Goal: Transaction & Acquisition: Register for event/course

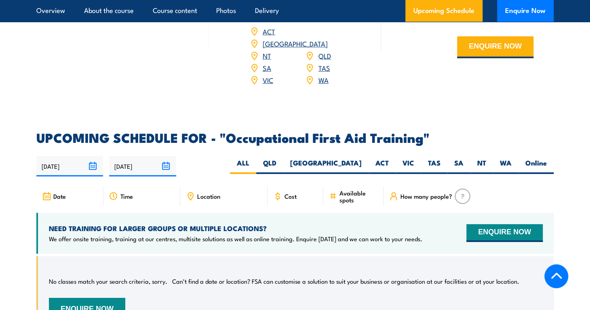
scroll to position [1375, 0]
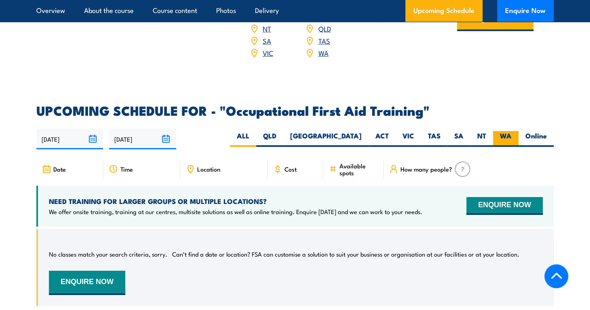
click at [502, 131] on label "WA" at bounding box center [505, 139] width 25 height 16
click at [512, 131] on input "WA" at bounding box center [514, 133] width 5 height 5
radio input "true"
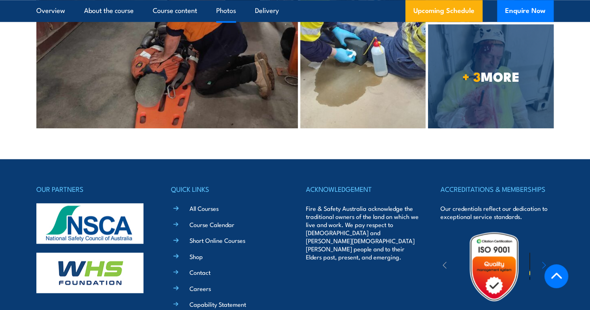
scroll to position [2104, 0]
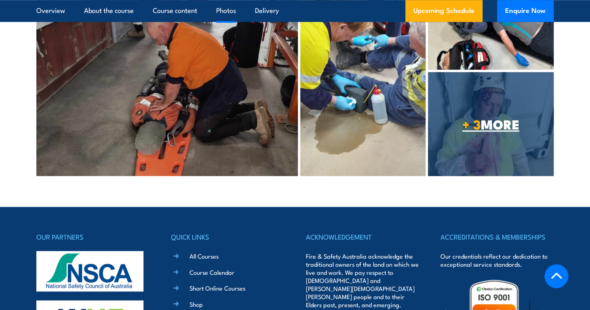
click at [474, 114] on strong "+ 3" at bounding box center [472, 124] width 19 height 20
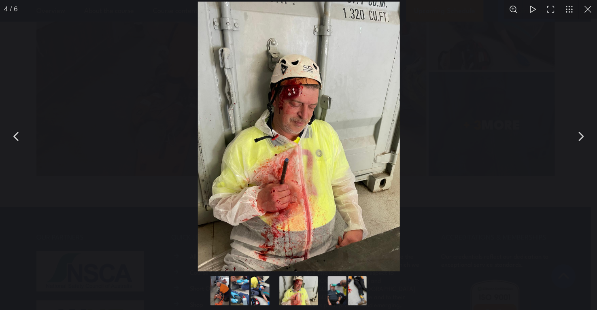
click at [580, 136] on button "You can close this modal content with the ESC key" at bounding box center [580, 136] width 20 height 20
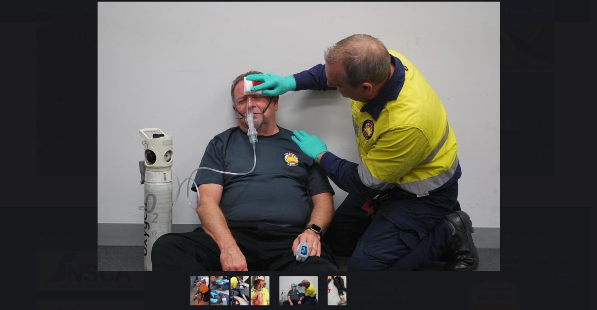
click at [580, 136] on button "You can close this modal content with the ESC key" at bounding box center [580, 136] width 20 height 20
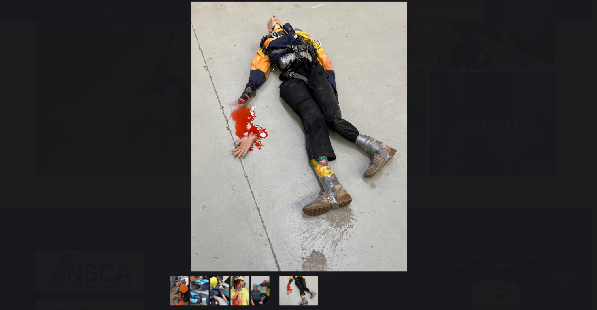
click at [580, 136] on button "You can close this modal content with the ESC key" at bounding box center [580, 136] width 20 height 20
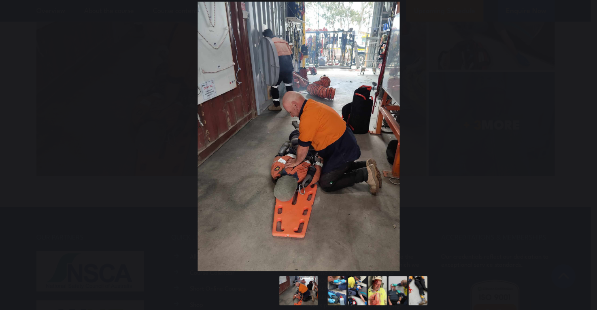
click at [580, 136] on button "You can close this modal content with the ESC key" at bounding box center [580, 136] width 20 height 20
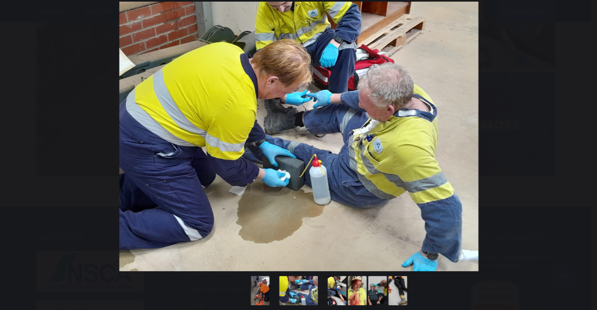
click at [580, 136] on button "You can close this modal content with the ESC key" at bounding box center [580, 136] width 20 height 20
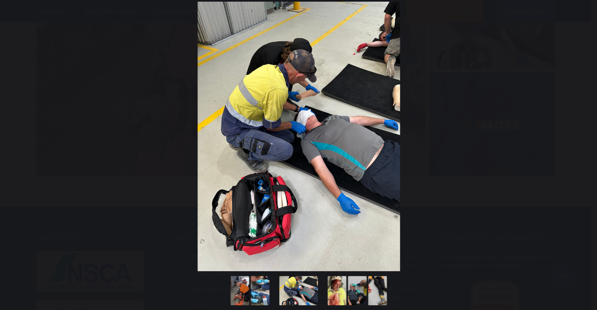
click at [580, 136] on button "You can close this modal content with the ESC key" at bounding box center [580, 136] width 20 height 20
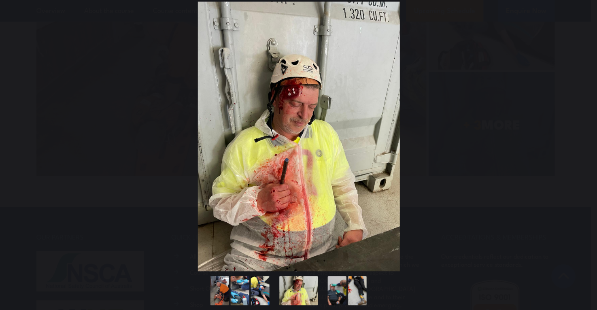
click at [580, 136] on button "You can close this modal content with the ESC key" at bounding box center [580, 136] width 20 height 20
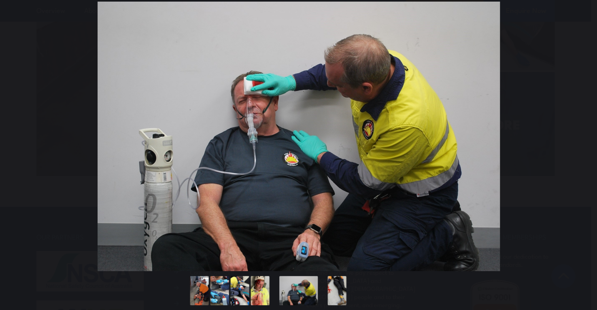
click at [580, 136] on button "You can close this modal content with the ESC key" at bounding box center [580, 136] width 20 height 20
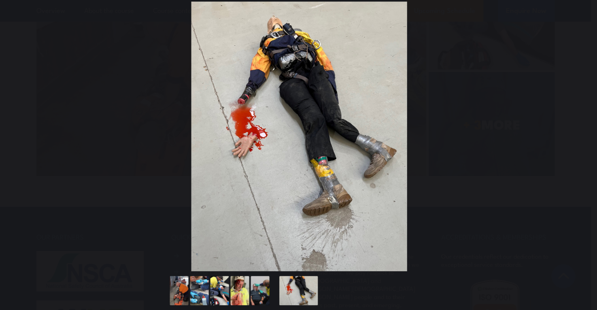
click at [580, 136] on button "You can close this modal content with the ESC key" at bounding box center [580, 136] width 20 height 20
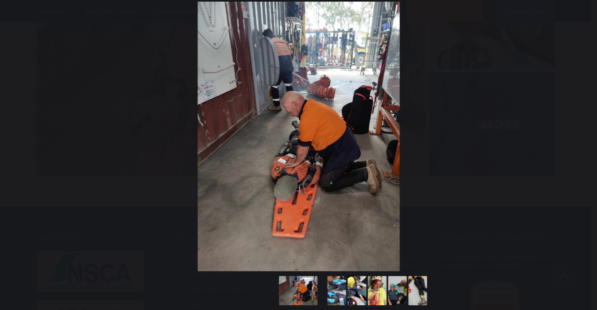
click at [580, 136] on button "You can close this modal content with the ESC key" at bounding box center [580, 136] width 20 height 20
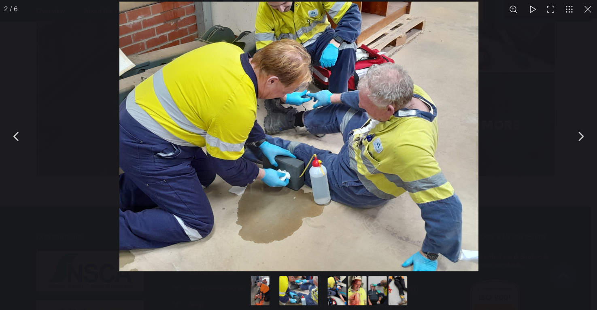
click at [590, 11] on button "You can close this modal content with the ESC key" at bounding box center [587, 9] width 19 height 19
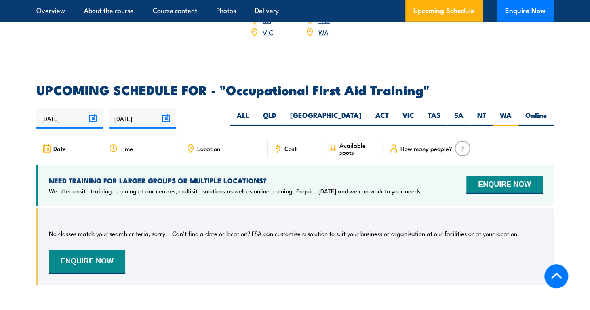
scroll to position [1376, 0]
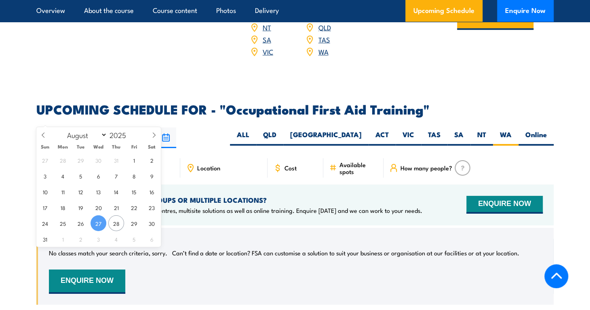
click at [93, 127] on input "27/08/2025" at bounding box center [69, 137] width 67 height 21
click at [156, 135] on icon at bounding box center [154, 135] width 6 height 6
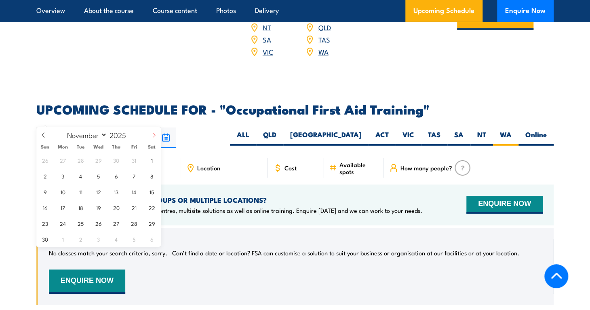
select select "11"
click at [156, 135] on icon at bounding box center [154, 135] width 6 height 6
type input "2026"
click at [156, 135] on icon at bounding box center [154, 135] width 6 height 6
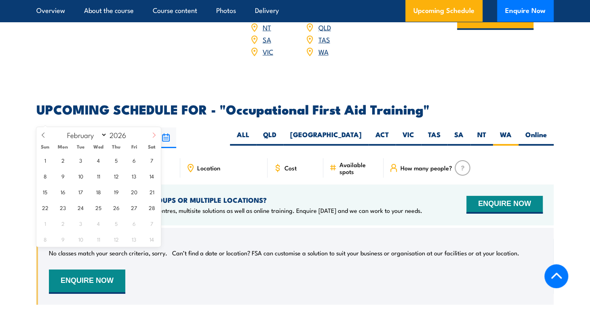
select select "2"
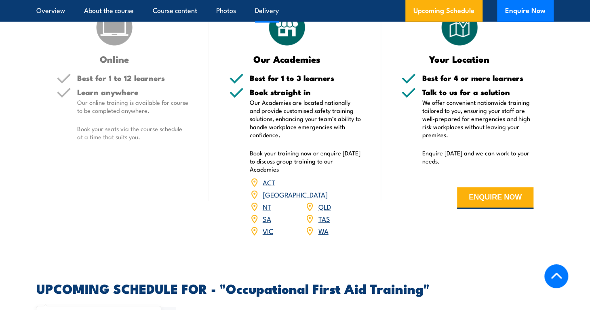
scroll to position [1134, 0]
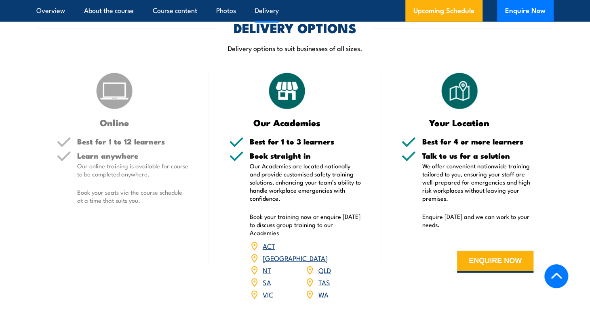
click at [322, 289] on link "WA" at bounding box center [323, 294] width 10 height 10
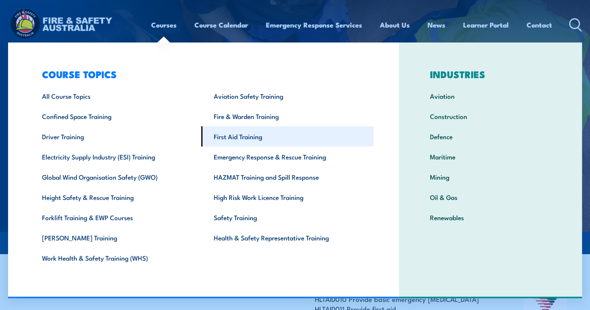
click at [239, 139] on link "First Aid Training" at bounding box center [287, 136] width 172 height 20
